Goal: Task Accomplishment & Management: Complete application form

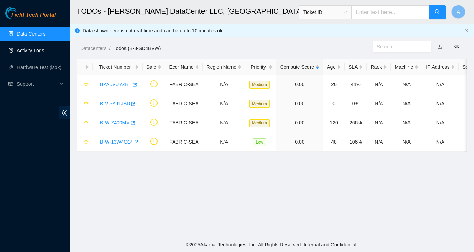
click at [44, 48] on link "Activity Logs" at bounding box center [31, 51] width 28 height 6
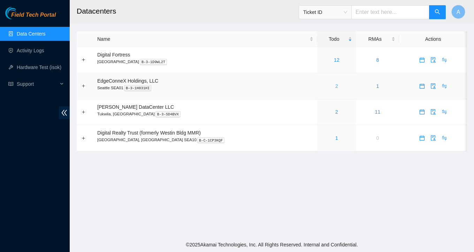
click at [335, 86] on link "2" at bounding box center [336, 86] width 3 height 6
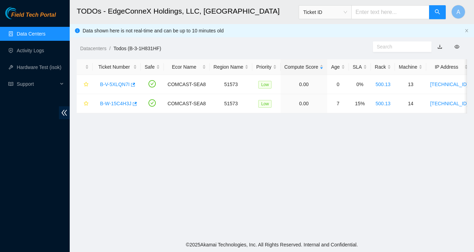
click at [33, 35] on link "Data Centers" at bounding box center [31, 34] width 29 height 6
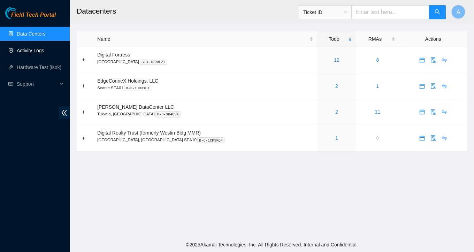
click at [38, 53] on link "Activity Logs" at bounding box center [31, 51] width 28 height 6
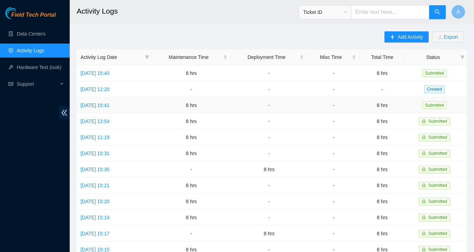
scroll to position [10, 0]
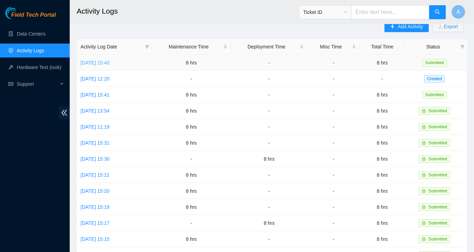
click at [109, 60] on link "[DATE] 15:40" at bounding box center [94, 63] width 29 height 6
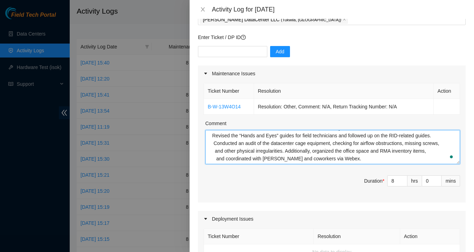
scroll to position [31, 0]
drag, startPoint x: 212, startPoint y: 146, endPoint x: 352, endPoint y: 159, distance: 140.7
click at [352, 159] on textarea "Collaborated with [PERSON_NAME] to review the procedure and plan the upcoming s…" at bounding box center [332, 147] width 255 height 34
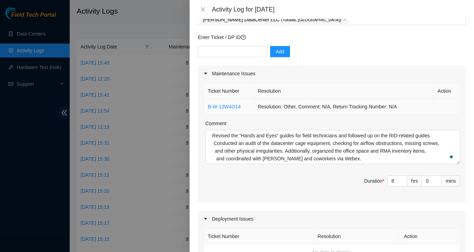
click at [245, 109] on td "B-W-13W4O14" at bounding box center [229, 107] width 50 height 16
drag, startPoint x: 248, startPoint y: 105, endPoint x: 206, endPoint y: 106, distance: 42.2
click at [206, 106] on td "B-W-13W4O14" at bounding box center [229, 107] width 50 height 16
copy link "B-W-13W4O14"
click at [31, 36] on div at bounding box center [237, 126] width 474 height 252
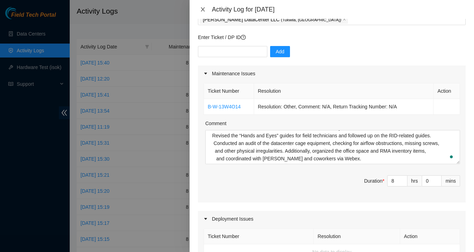
click at [203, 9] on icon "close" at bounding box center [203, 9] width 4 height 4
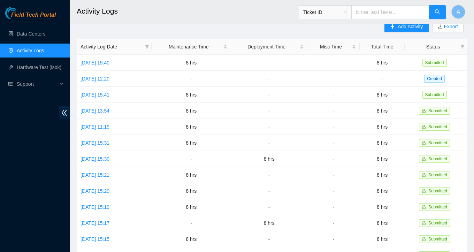
scroll to position [0, 0]
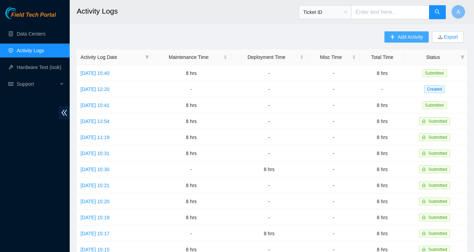
click at [399, 33] on span "Add Activity" at bounding box center [410, 37] width 25 height 8
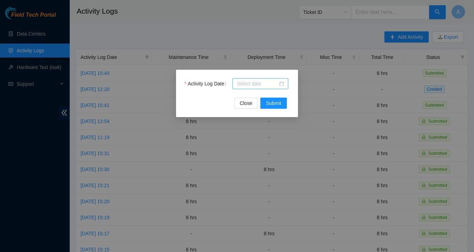
click at [279, 84] on div at bounding box center [260, 84] width 47 height 8
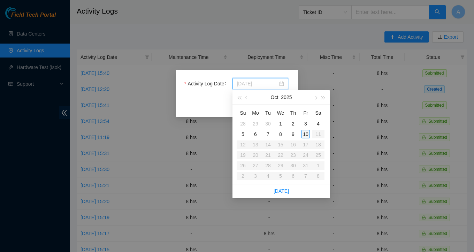
type input "[DATE]"
click at [305, 134] on div "10" at bounding box center [305, 134] width 8 height 8
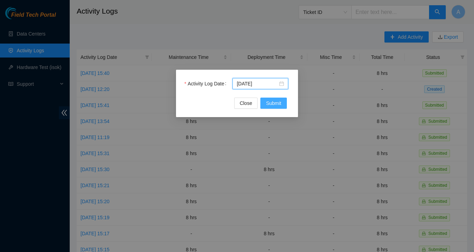
click at [268, 104] on span "Submit" at bounding box center [273, 103] width 15 height 8
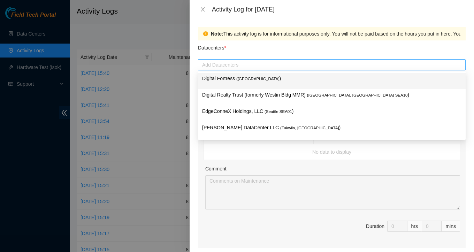
click at [294, 65] on div at bounding box center [332, 65] width 264 height 8
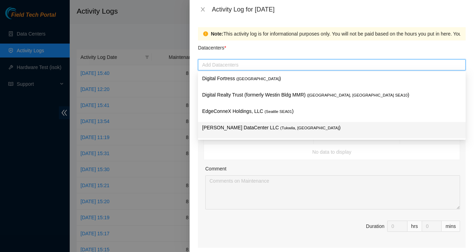
click at [280, 126] on span "( [GEOGRAPHIC_DATA], [GEOGRAPHIC_DATA]" at bounding box center [309, 128] width 59 height 4
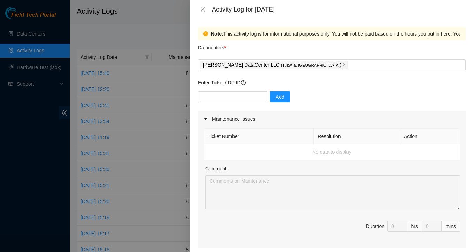
click at [206, 156] on td "No data to display" at bounding box center [332, 152] width 256 height 16
click at [227, 97] on input "text" at bounding box center [232, 96] width 69 height 11
paste input "B-W-13W4O14"
type input "B-W-13W4O14"
click at [276, 95] on span "Add" at bounding box center [280, 97] width 9 height 8
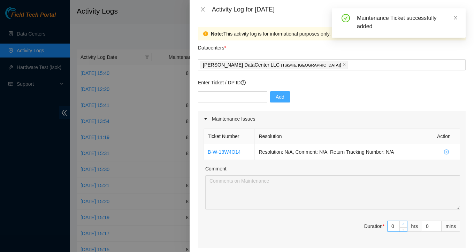
type input "1"
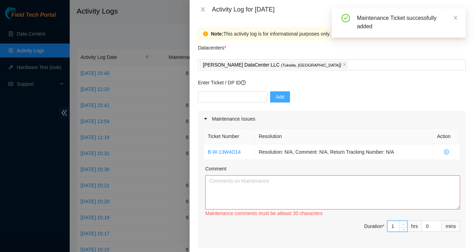
click at [399, 225] on span "Increase Value" at bounding box center [403, 224] width 8 height 6
drag, startPoint x: 395, startPoint y: 226, endPoint x: 385, endPoint y: 226, distance: 10.1
click at [385, 226] on span "Duration * 1 hrs 0 mins" at bounding box center [331, 231] width 256 height 20
type input "8"
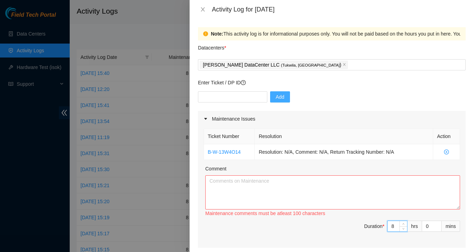
type input "8"
click at [258, 190] on textarea "Comment" at bounding box center [332, 192] width 255 height 34
paste textarea "Handled RMA B-V-5JWFR7V, printed the labels, prepared the package, and palletiz…"
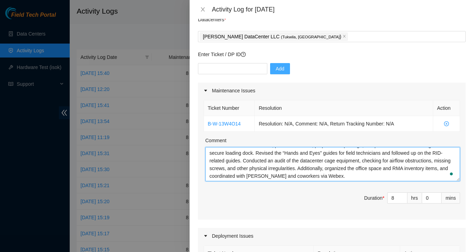
scroll to position [32, 0]
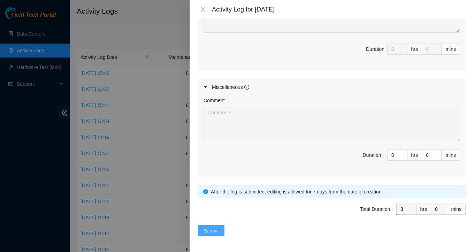
type textarea "Handled RMA B-V-5JWFR7V, printed the labels, prepared the package, and palletiz…"
click at [216, 229] on span "Submit" at bounding box center [210, 231] width 15 height 8
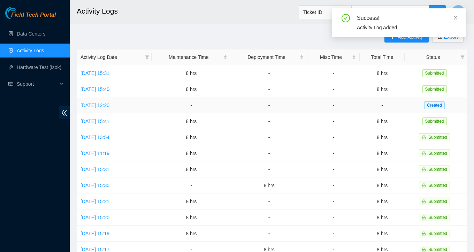
click at [109, 105] on link "[DATE] 12:20" at bounding box center [94, 105] width 29 height 6
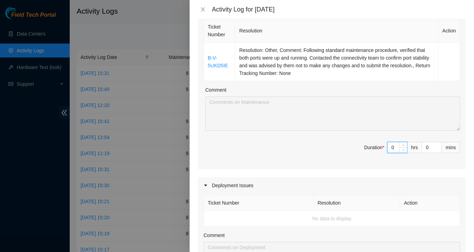
drag, startPoint x: 395, startPoint y: 145, endPoint x: 373, endPoint y: 140, distance: 22.5
click at [373, 140] on div "Ticket Number Resolution Action B-V-5UKD5IE Resolution: Other, Comment: Followi…" at bounding box center [332, 93] width 268 height 152
type input "8"
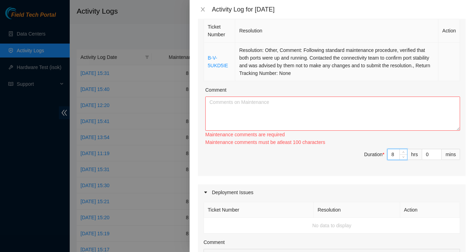
type input "8"
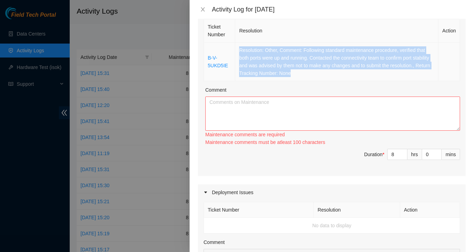
drag, startPoint x: 346, startPoint y: 73, endPoint x: 239, endPoint y: 49, distance: 109.2
click at [239, 49] on td "Resolution: Other, Comment: Following standard maintenance procedure, verified …" at bounding box center [336, 62] width 203 height 39
click at [332, 73] on td "Resolution: Other, Comment: Following standard maintenance procedure, verified …" at bounding box center [336, 62] width 203 height 39
drag, startPoint x: 346, startPoint y: 76, endPoint x: 209, endPoint y: 58, distance: 138.5
click at [209, 58] on tr "B-V-5UKD5IE Resolution: Other, Comment: Following standard maintenance procedur…" at bounding box center [332, 62] width 256 height 39
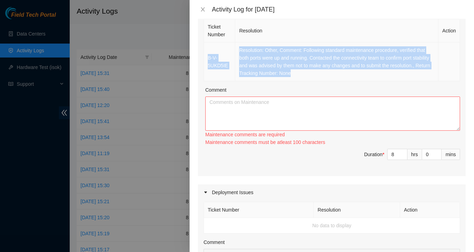
copy tr "B-V-5UKD5IE Resolution: Other, Comment: Following standard maintenance procedur…"
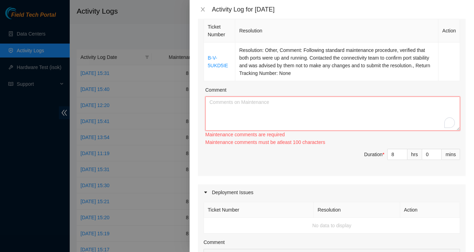
click at [216, 105] on textarea "Comment" at bounding box center [332, 114] width 255 height 34
paste textarea "B-V-5UKD5IE Resolution: Other, Comment: Following standard maintenance procedur…"
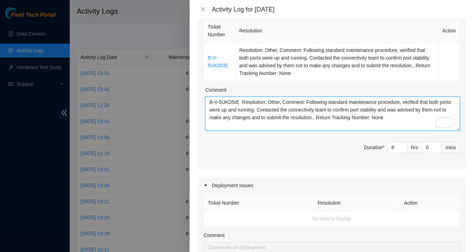
paste textarea "Conducted an audit of the datacenter cage equipment, checking for airflow obstr…"
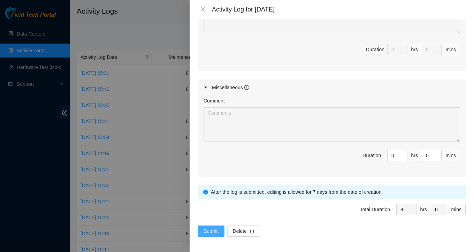
type textarea "B-V-5UKD5IE Resolution: Other, Comment: Following standard maintenance procedur…"
click at [212, 231] on span "Submit" at bounding box center [210, 231] width 15 height 8
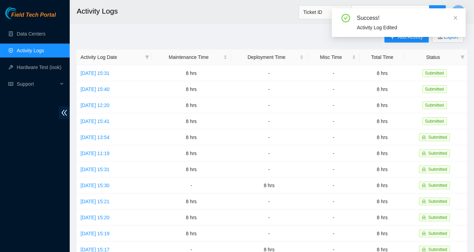
click at [209, 34] on div "Add Activity Export Activity Log Date Maintenance Time Deployment Time Misc Tim…" at bounding box center [272, 219] width 390 height 377
click at [457, 18] on icon "close" at bounding box center [455, 17] width 5 height 5
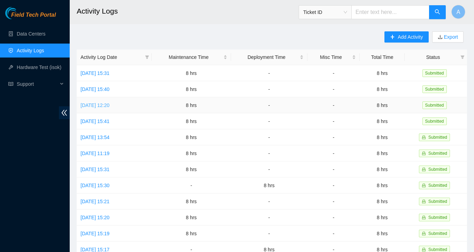
click at [98, 106] on link "[DATE] 12:20" at bounding box center [94, 105] width 29 height 6
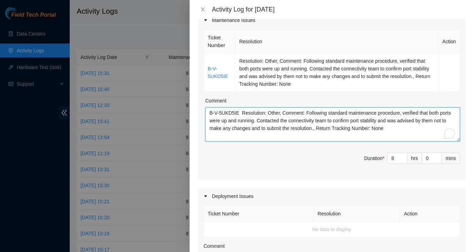
click at [414, 129] on textarea "B-V-5UKD5IE Resolution: Other, Comment: Following standard maintenance procedur…" at bounding box center [332, 124] width 255 height 34
click at [419, 127] on textarea "B-V-5UKD5IE Resolution: Other, Comment: Following standard maintenance procedur…" at bounding box center [332, 124] width 255 height 34
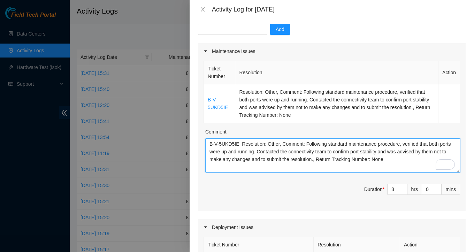
paste textarea "Worked on locating and processing the following RMAs with Net Techs [PERSON_NAM…"
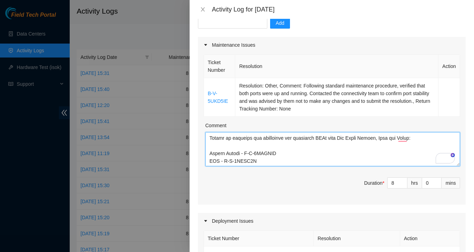
click at [421, 139] on textarea "Comment" at bounding box center [332, 149] width 255 height 34
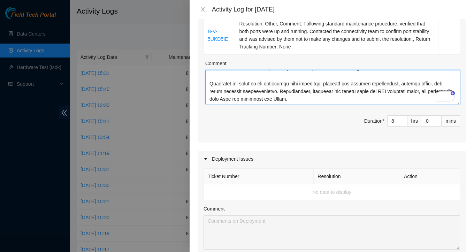
drag, startPoint x: 323, startPoint y: 97, endPoint x: 204, endPoint y: 83, distance: 119.6
click at [204, 83] on div "Ticket Number Resolution Action B-V-5UKD5IE Resolution: Other, Comment: Followi…" at bounding box center [332, 67] width 268 height 152
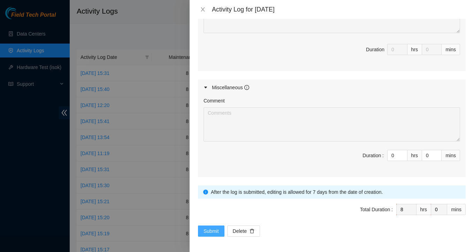
type textarea "B-V-5UKD5IE Resolution: Other, Comment: Following standard maintenance procedur…"
click at [219, 232] on span "Submit" at bounding box center [210, 231] width 15 height 8
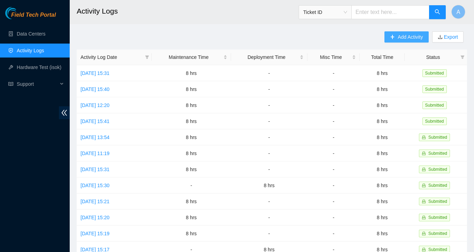
click at [415, 38] on span "Add Activity" at bounding box center [410, 37] width 25 height 8
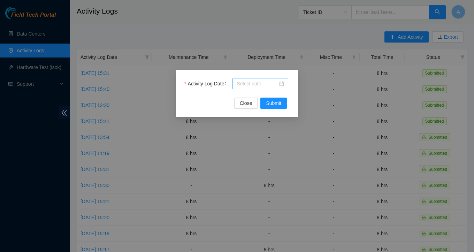
click at [285, 82] on div at bounding box center [260, 83] width 56 height 11
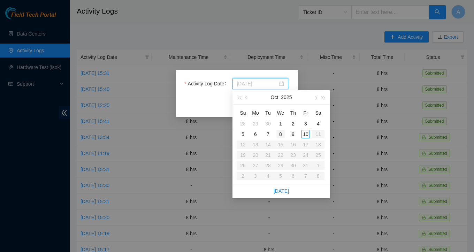
type input "[DATE]"
click at [278, 132] on div "8" at bounding box center [280, 134] width 8 height 8
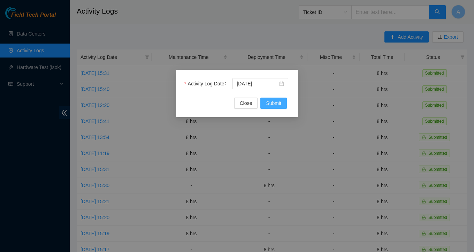
click at [273, 105] on span "Submit" at bounding box center [273, 103] width 15 height 8
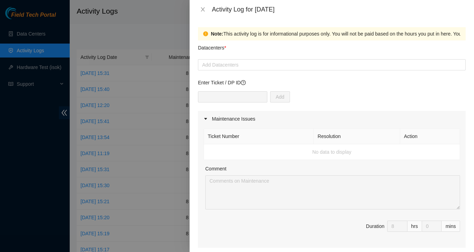
click at [240, 70] on div "Add Datacenters" at bounding box center [332, 64] width 268 height 11
click at [235, 67] on div at bounding box center [332, 65] width 264 height 8
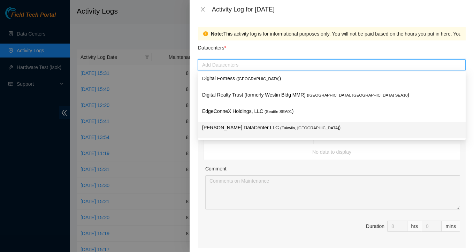
click at [232, 125] on p "[PERSON_NAME] DataCenter LLC ( [GEOGRAPHIC_DATA], [GEOGRAPHIC_DATA] )" at bounding box center [331, 128] width 259 height 8
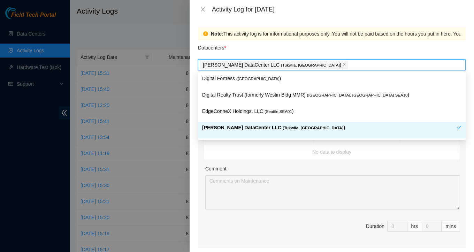
click at [217, 165] on label "Comment" at bounding box center [215, 169] width 21 height 8
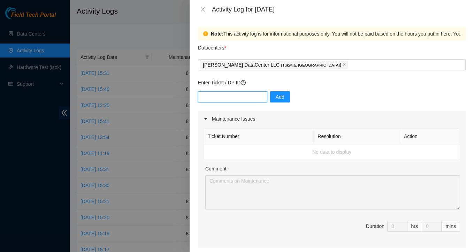
click at [230, 94] on input "text" at bounding box center [232, 96] width 69 height 11
click at [306, 95] on div "Add" at bounding box center [332, 101] width 268 height 20
click at [224, 99] on input "text" at bounding box center [232, 96] width 69 height 11
paste input "B-W-13W4O14"
type input "B-W-13W4O14"
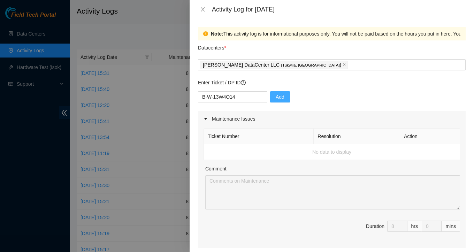
click at [276, 100] on span "Add" at bounding box center [280, 97] width 9 height 8
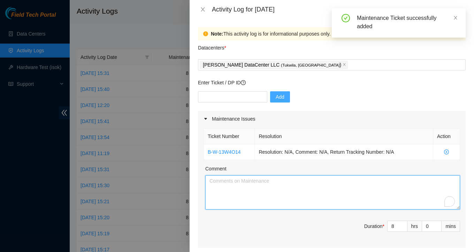
click at [310, 186] on textarea "Comment" at bounding box center [332, 192] width 255 height 34
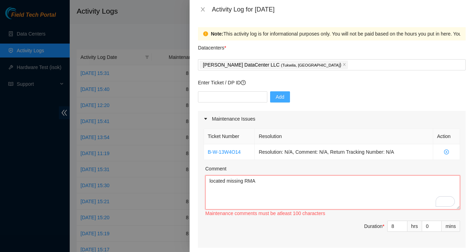
paste textarea "Ticket Number - B-V-5AU2LPX RMA - B-W-VOQ1QC Priority - Critical Status - Open …"
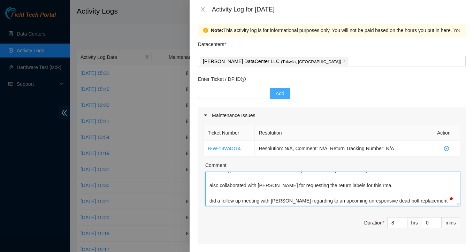
scroll to position [67, 0]
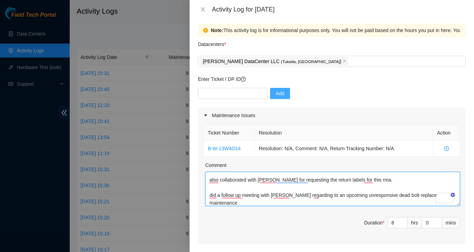
type textarea "located missing RMA Ticket Number - B-V-5AU2LPX RMA - B-W-VOQ1QC Priority - Cri…"
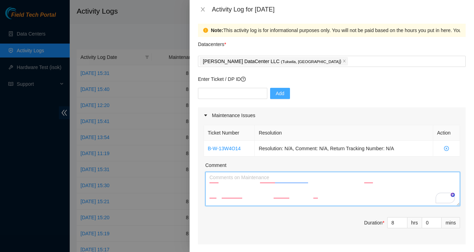
scroll to position [0, 0]
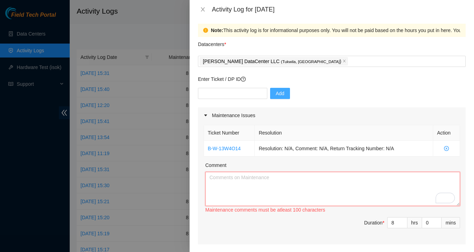
paste textarea "Located the missing RMA associated with Ticket Number B-V-5AU2LPX (RMA B-W-VOQ1…"
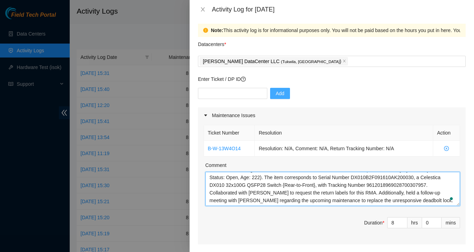
scroll to position [13, 0]
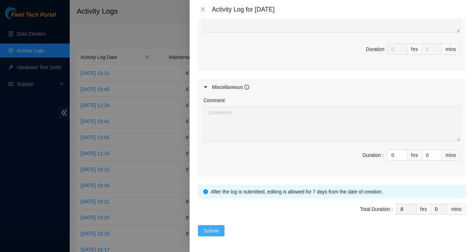
type textarea "Located the missing RMA associated with Ticket Number B-V-5AU2LPX (RMA B-W-VOQ1…"
click at [208, 231] on span "Submit" at bounding box center [210, 231] width 15 height 8
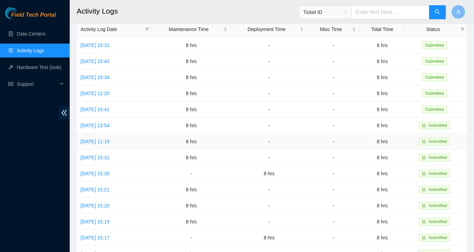
scroll to position [41, 0]
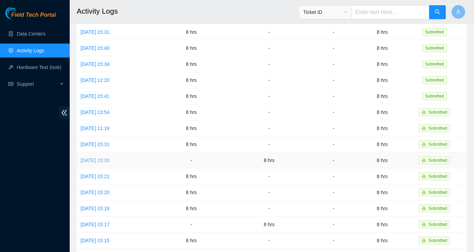
click at [109, 160] on link "[DATE] 15:30" at bounding box center [94, 160] width 29 height 6
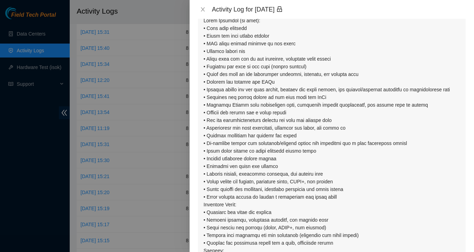
scroll to position [169, 0]
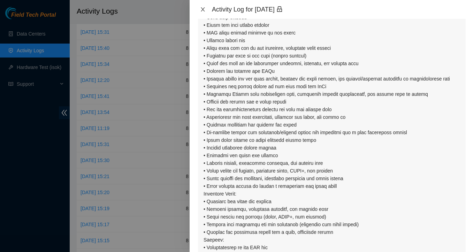
click at [202, 10] on icon "close" at bounding box center [203, 10] width 6 height 6
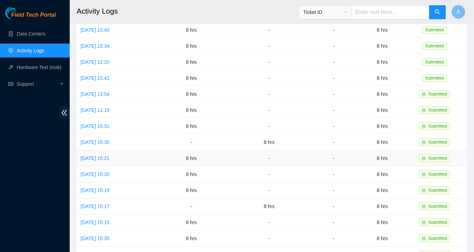
scroll to position [65, 0]
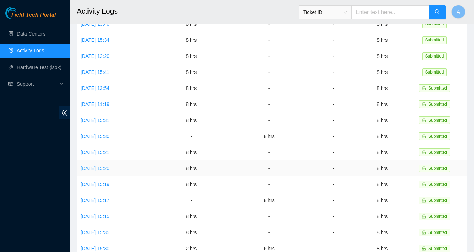
click at [102, 165] on link "[DATE] 15:20" at bounding box center [94, 168] width 29 height 6
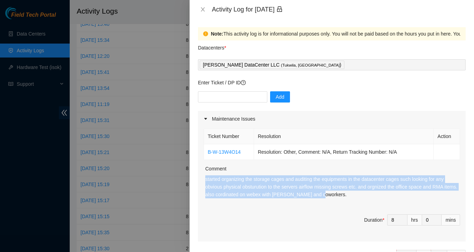
drag, startPoint x: 204, startPoint y: 178, endPoint x: 343, endPoint y: 192, distance: 139.4
click at [343, 192] on div "Ticket Number Resolution Action B-W-13W4O14 Resolution: Other, Comment: N/A, Re…" at bounding box center [332, 184] width 268 height 115
copy p "started organizing the storage cages and auditing the equipments in the datacen…"
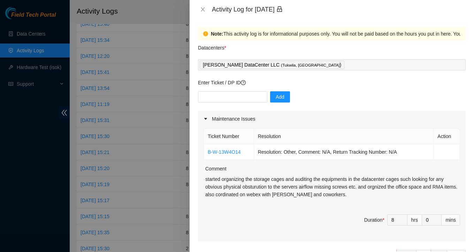
click at [204, 13] on div "Activity Log for [DATE]" at bounding box center [332, 10] width 268 height 8
click at [203, 6] on div "Activity Log for [DATE]" at bounding box center [332, 10] width 268 height 8
click at [203, 10] on icon "close" at bounding box center [203, 10] width 6 height 6
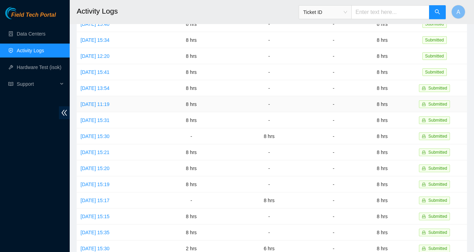
scroll to position [0, 0]
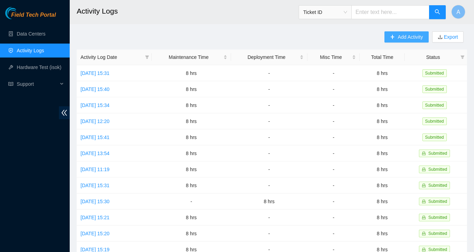
click at [400, 37] on span "Add Activity" at bounding box center [410, 37] width 25 height 8
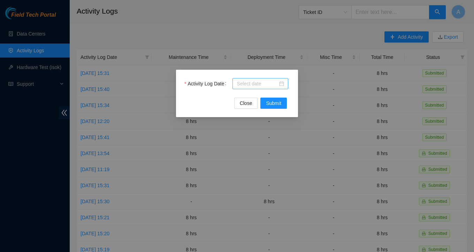
click at [282, 85] on div at bounding box center [260, 84] width 47 height 8
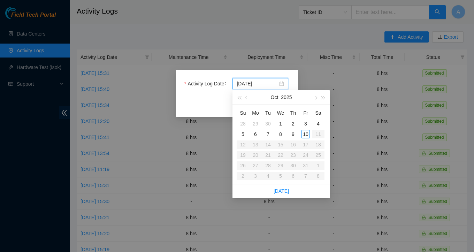
type input "[DATE]"
click at [257, 135] on div "6" at bounding box center [255, 134] width 8 height 8
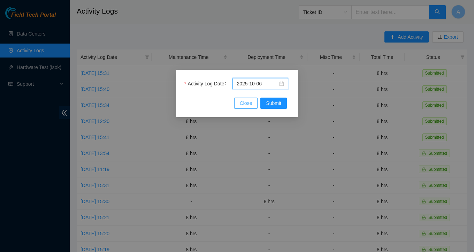
click at [250, 102] on span "Close" at bounding box center [246, 103] width 13 height 8
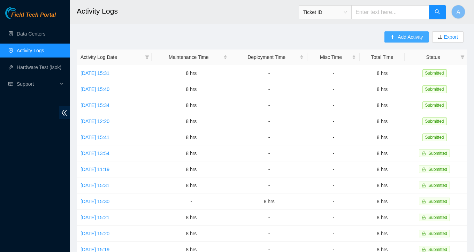
click at [392, 38] on icon "plus" at bounding box center [392, 37] width 0 height 4
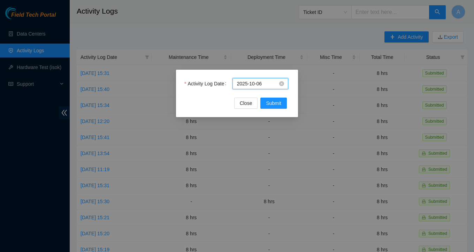
click at [277, 83] on input "2025-10-06" at bounding box center [257, 84] width 41 height 8
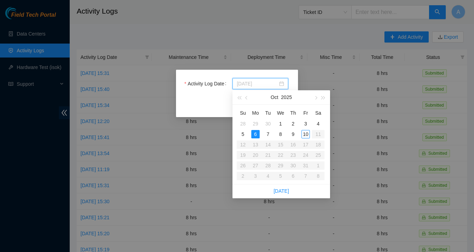
type input "2025-10-06"
click at [258, 133] on div "6" at bounding box center [255, 134] width 8 height 8
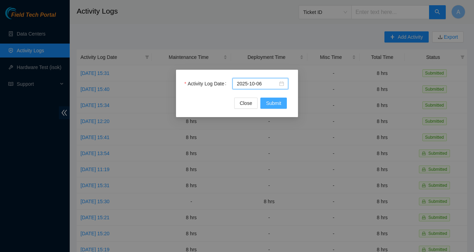
click at [280, 102] on span "Submit" at bounding box center [273, 103] width 15 height 8
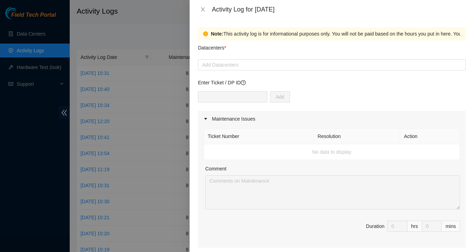
click at [229, 69] on div "Add Datacenters" at bounding box center [332, 64] width 268 height 11
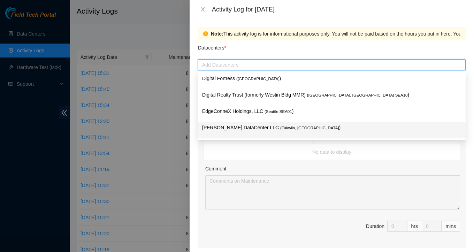
click at [223, 133] on div "[PERSON_NAME] DataCenter LLC ( [GEOGRAPHIC_DATA], [GEOGRAPHIC_DATA] )" at bounding box center [331, 130] width 259 height 13
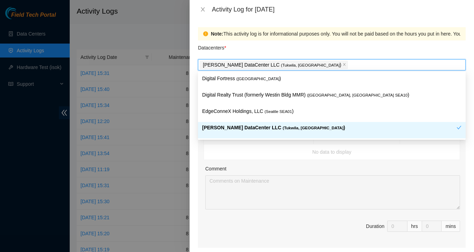
click at [226, 156] on td "No data to display" at bounding box center [332, 152] width 256 height 16
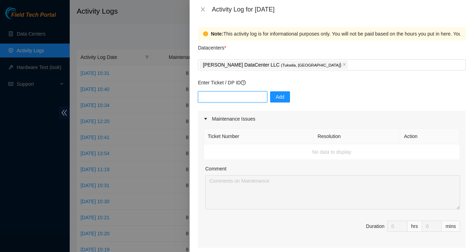
click at [216, 99] on input "text" at bounding box center [232, 96] width 69 height 11
paste input "B-W-13W4O14"
type input "B-W-13W4O14"
click at [276, 94] on span "Add" at bounding box center [280, 97] width 9 height 8
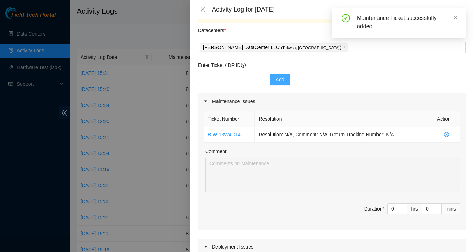
scroll to position [26, 0]
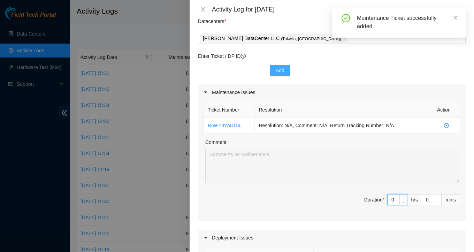
drag, startPoint x: 396, startPoint y: 203, endPoint x: 363, endPoint y: 203, distance: 33.4
click at [363, 203] on span "Duration * 0 hrs 0 mins" at bounding box center [331, 204] width 256 height 20
type input "08"
type input "8"
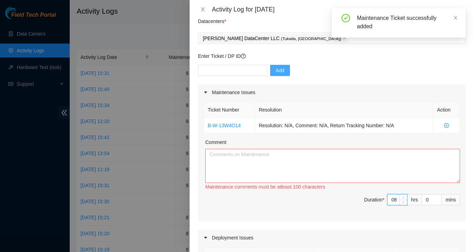
type input "0"
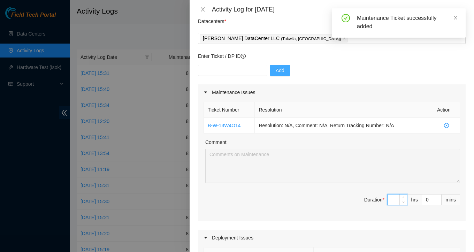
type input "8"
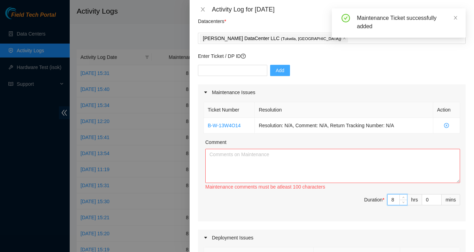
type input "8"
click at [295, 162] on textarea "Comment" at bounding box center [332, 166] width 255 height 34
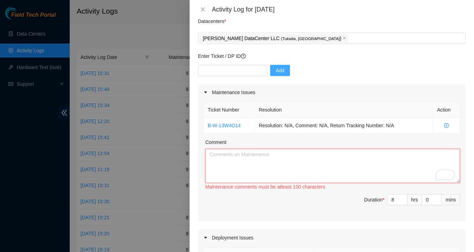
paste textarea "B-W-13W4O14"
type textarea "B-W-13W4O14"
paste textarea "Revised the “Hands and Eyes” guides for field technicians and followed up on th…"
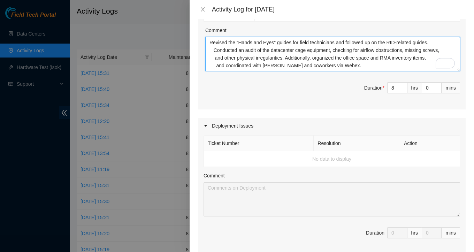
scroll to position [209, 0]
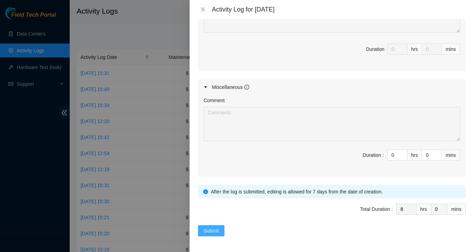
type textarea "Revised the “Hands and Eyes” guides for field technicians and followed up on th…"
click at [216, 225] on button "Submit" at bounding box center [211, 230] width 26 height 11
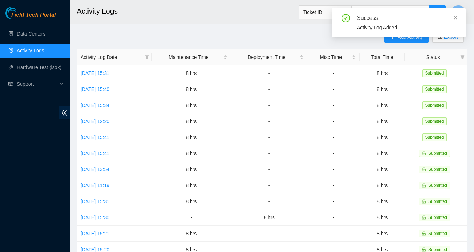
click at [458, 17] on div "Success! Activity Log Added" at bounding box center [399, 22] width 134 height 29
click at [454, 15] on icon "close" at bounding box center [455, 17] width 5 height 5
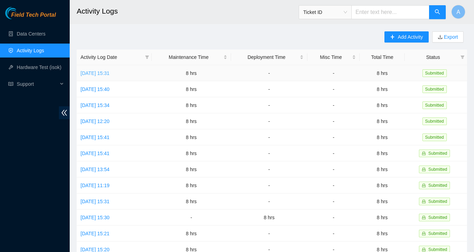
click at [106, 74] on link "[DATE] 15:31" at bounding box center [94, 73] width 29 height 6
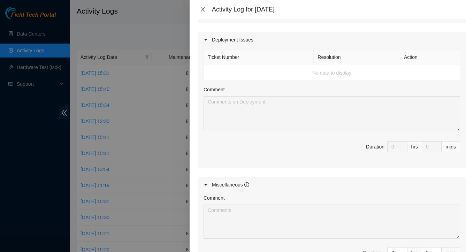
click at [201, 10] on icon "close" at bounding box center [203, 9] width 4 height 4
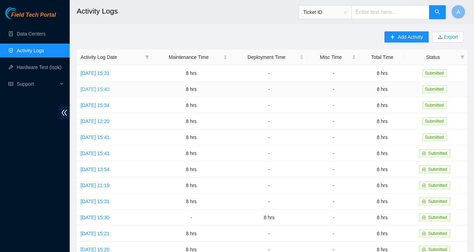
click at [101, 88] on link "[DATE] 15:40" at bounding box center [94, 89] width 29 height 6
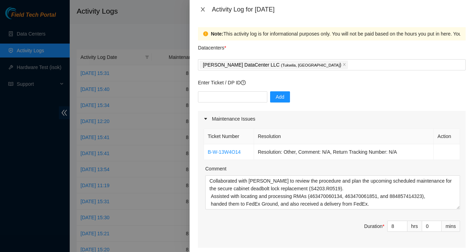
click at [204, 9] on icon "close" at bounding box center [203, 10] width 6 height 6
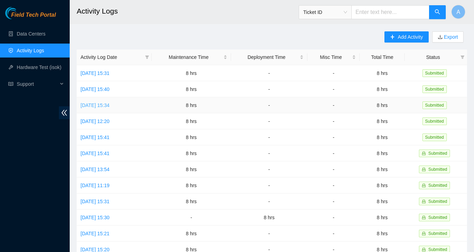
click at [109, 102] on link "[DATE] 15:34" at bounding box center [94, 105] width 29 height 6
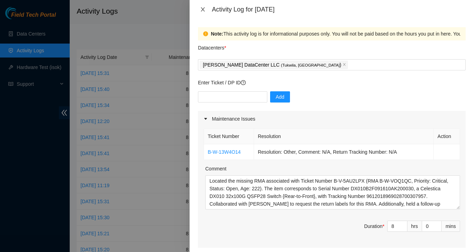
click at [199, 9] on button "Close" at bounding box center [203, 9] width 10 height 7
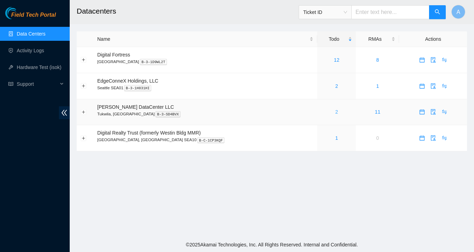
click at [335, 112] on link "2" at bounding box center [336, 112] width 3 height 6
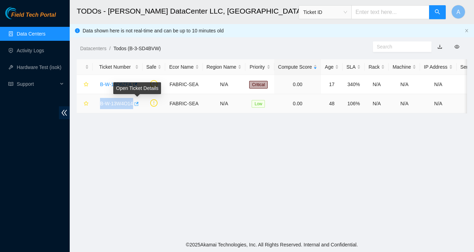
drag, startPoint x: 98, startPoint y: 103, endPoint x: 138, endPoint y: 104, distance: 40.1
click at [138, 104] on div "B-W-13W4O14" at bounding box center [118, 103] width 42 height 11
copy tr "B-W-13W4O14"
